Goal: Task Accomplishment & Management: Use online tool/utility

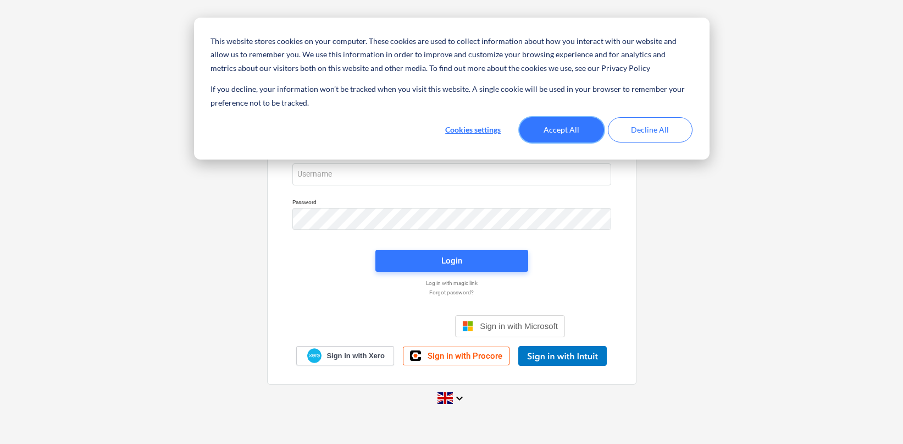
click at [554, 136] on button "Accept All" at bounding box center [561, 129] width 85 height 25
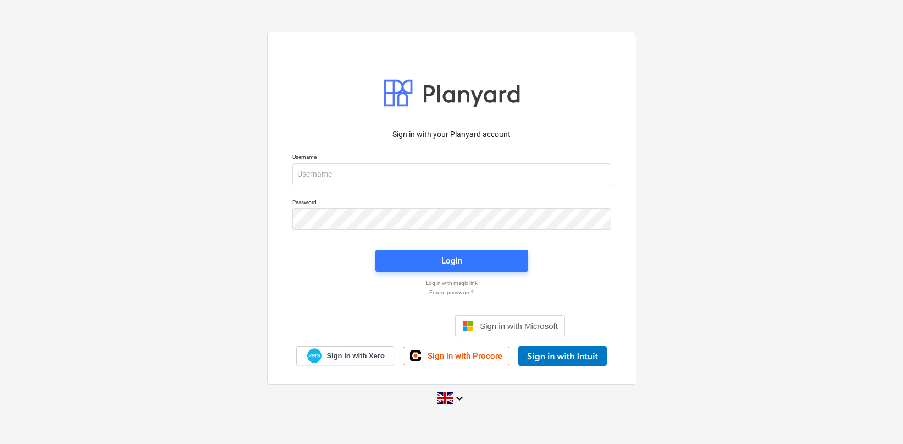
click at [416, 192] on div "Password" at bounding box center [452, 214] width 332 height 45
click at [416, 188] on div "Username" at bounding box center [452, 169] width 332 height 45
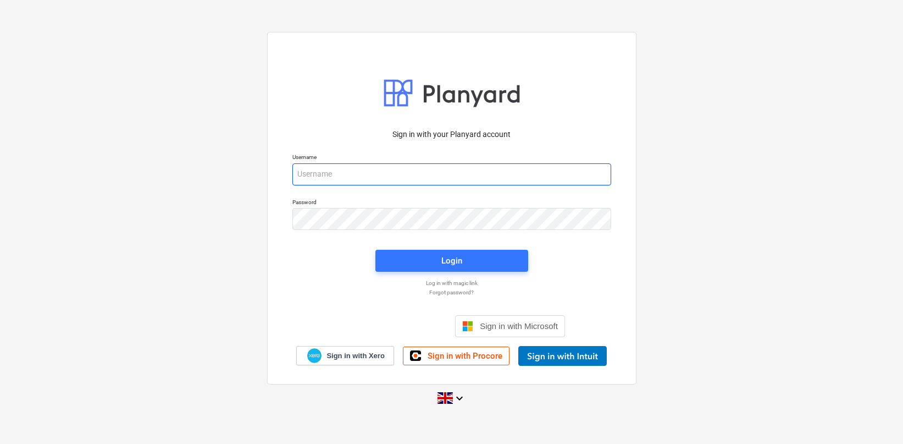
click at [414, 175] on input "email" at bounding box center [451, 174] width 319 height 22
type input "[PERSON_NAME][EMAIL_ADDRESS][DOMAIN_NAME]"
click at [407, 245] on div "Login" at bounding box center [452, 260] width 166 height 35
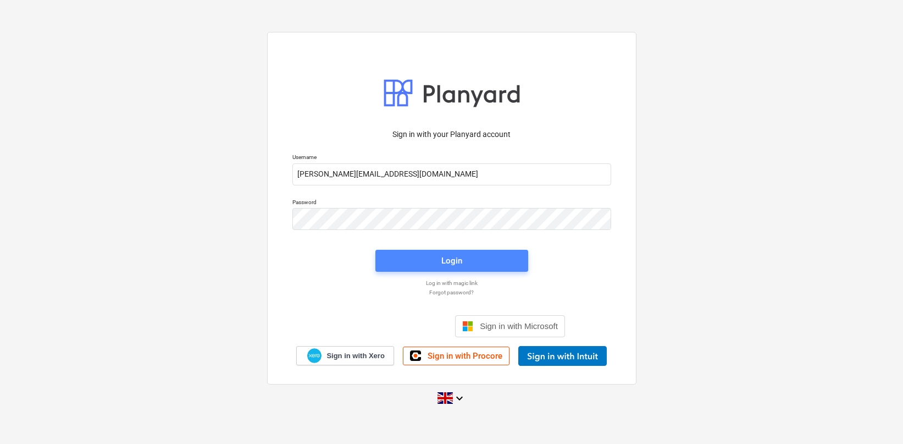
click at [402, 263] on span "Login" at bounding box center [452, 260] width 126 height 14
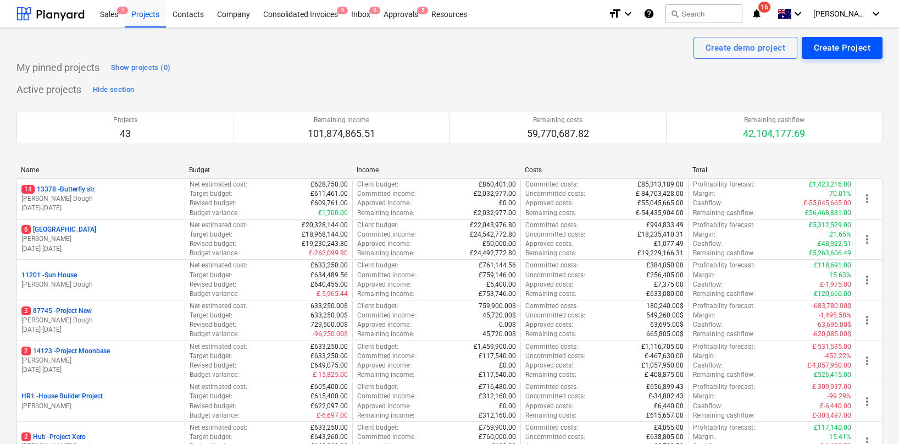
click at [836, 48] on div "Create Project" at bounding box center [842, 48] width 57 height 14
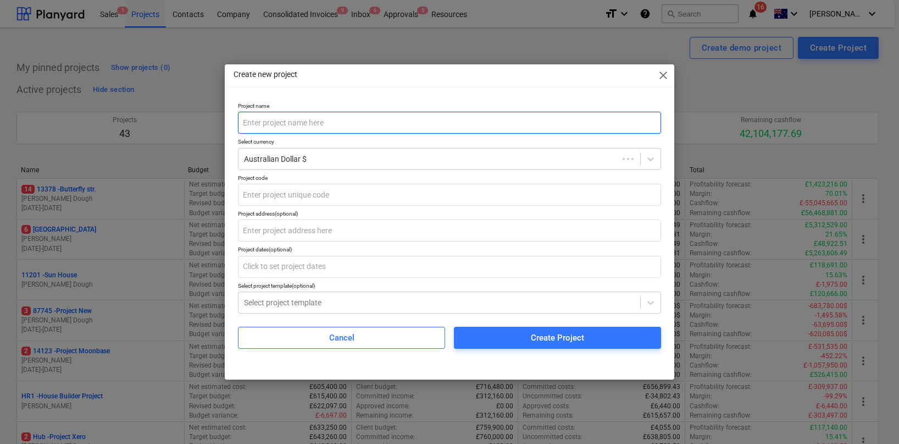
click at [379, 123] on input "text" at bounding box center [449, 123] width 423 height 22
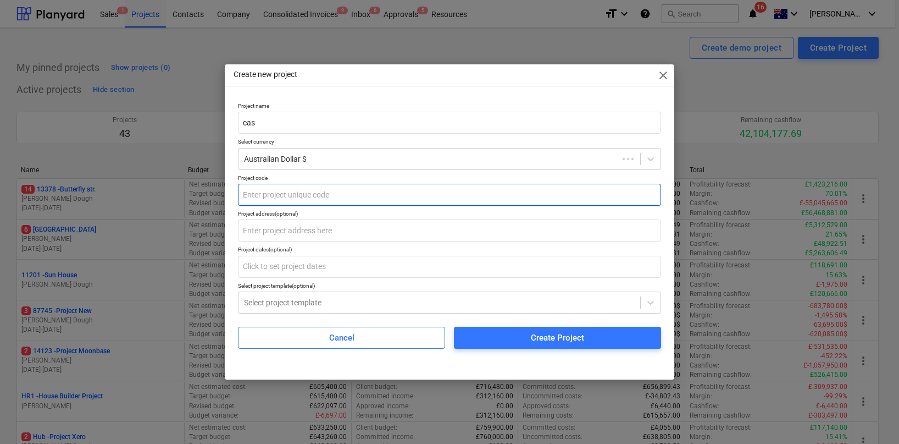
type input "cas"
click at [333, 209] on div "Project name cas Select currency Australian Dollar $ Project code Project addre…" at bounding box center [449, 225] width 423 height 246
click at [333, 189] on input "text" at bounding box center [449, 195] width 423 height 22
type input "dfsfdsf"
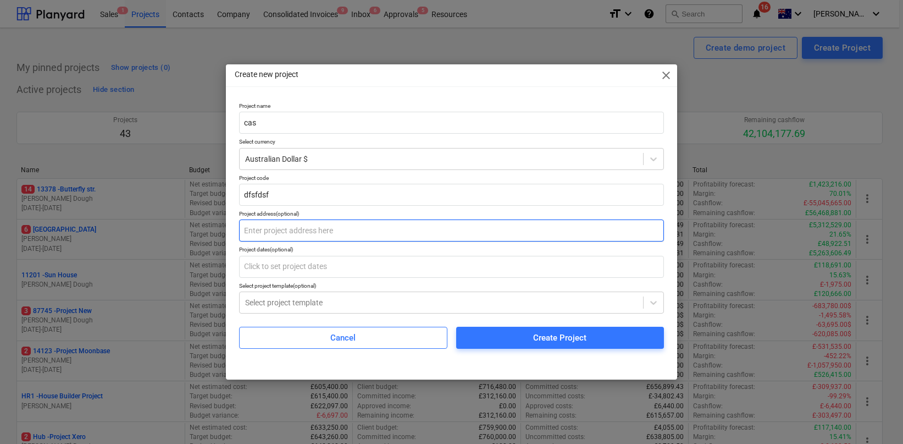
click at [325, 227] on input "text" at bounding box center [451, 230] width 425 height 22
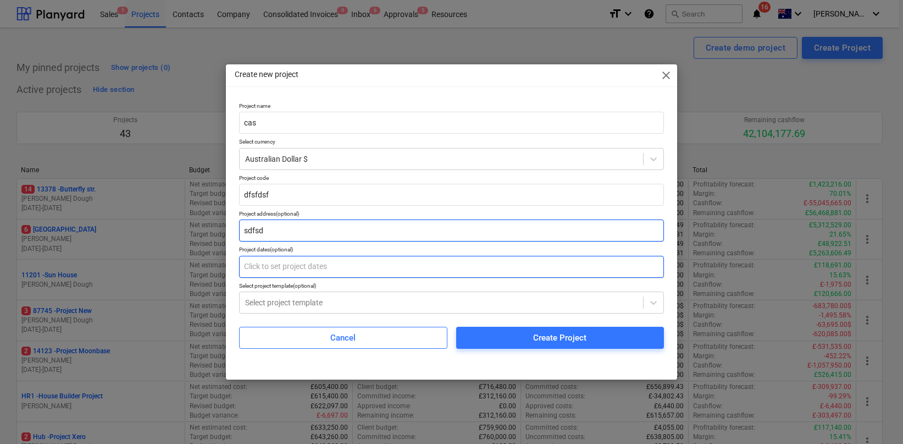
type input "sdfsd"
click at [324, 269] on input "text" at bounding box center [451, 267] width 425 height 22
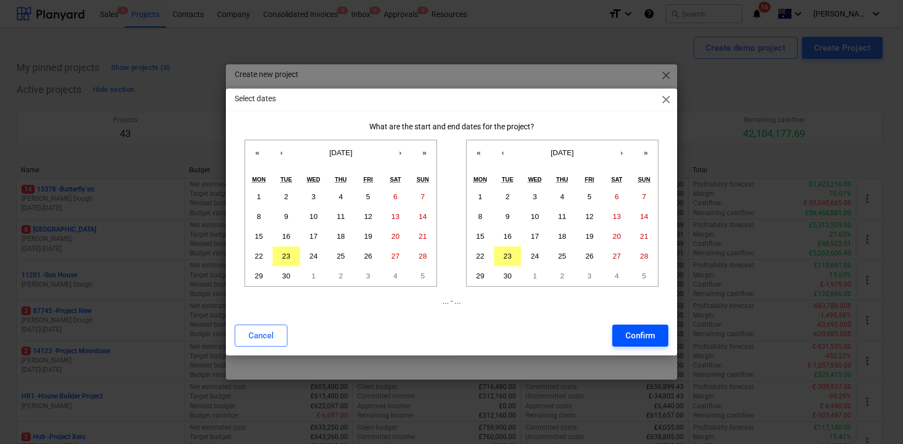
click at [648, 340] on div "Confirm" at bounding box center [641, 335] width 30 height 14
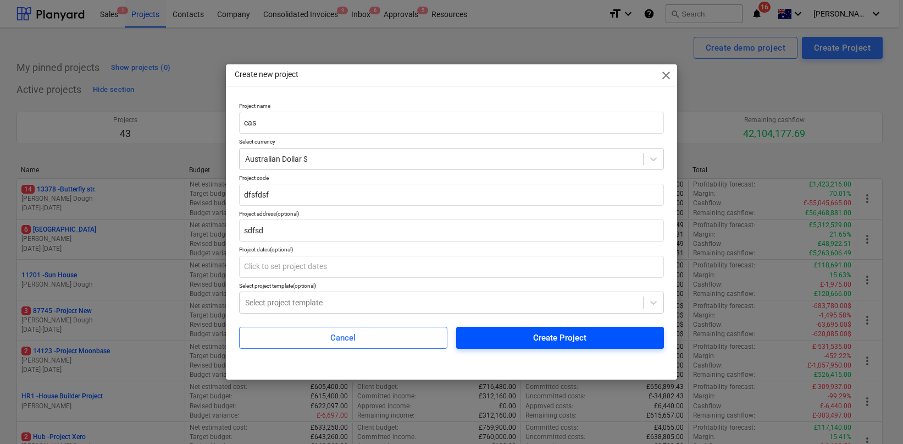
click at [618, 341] on span "Create Project" at bounding box center [560, 337] width 182 height 14
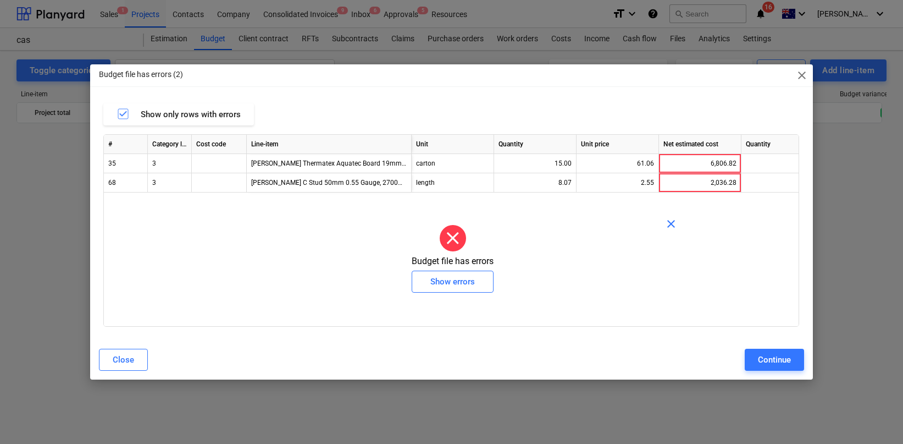
click at [800, 75] on span "close" at bounding box center [801, 75] width 13 height 13
